Goal: Navigation & Orientation: Find specific page/section

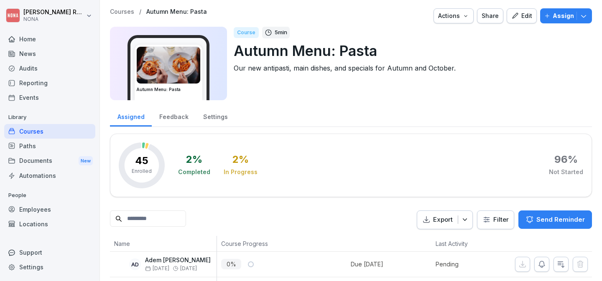
click at [31, 132] on div "Courses" at bounding box center [49, 131] width 91 height 15
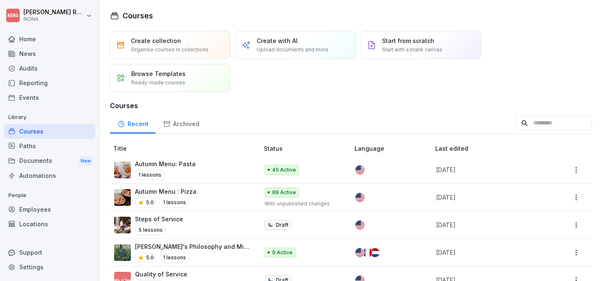
click at [169, 189] on p "Autumn Menu : Pizza" at bounding box center [165, 191] width 61 height 9
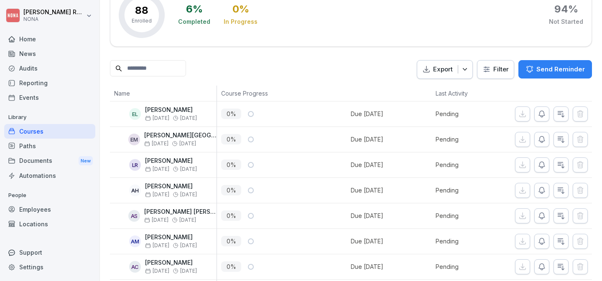
scroll to position [149, 0]
